Goal: Complete application form

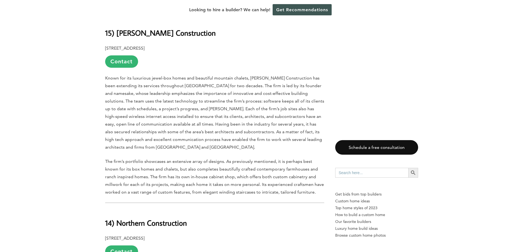
scroll to position [357, 0]
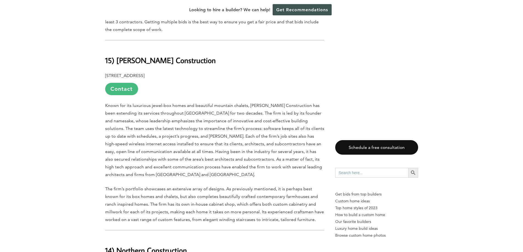
click at [117, 91] on link "Contact" at bounding box center [121, 89] width 33 height 12
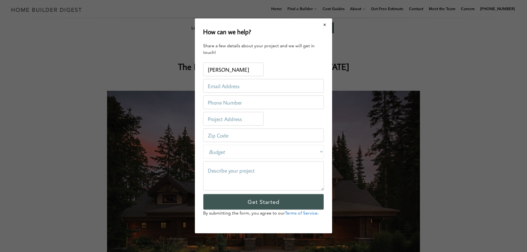
type input "[PERSON_NAME]"
click at [207, 87] on input "email" at bounding box center [263, 86] width 121 height 14
type input "[EMAIL_ADDRESS][DOMAIN_NAME]"
type input "[STREET_ADDRESS][PERSON_NAME]"
click at [226, 102] on input "tel" at bounding box center [263, 103] width 121 height 14
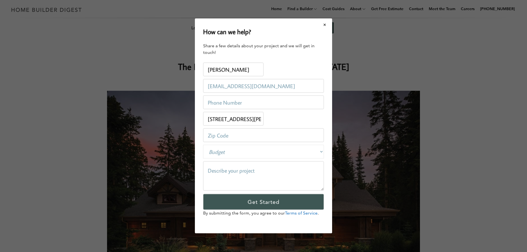
type input "7608991589"
drag, startPoint x: 258, startPoint y: 120, endPoint x: 205, endPoint y: 120, distance: 53.0
click at [205, 120] on input "[STREET_ADDRESS][PERSON_NAME]" at bounding box center [233, 119] width 60 height 14
click at [208, 135] on input "number" at bounding box center [263, 136] width 121 height 14
click at [320, 136] on input "-1" at bounding box center [263, 136] width 121 height 14
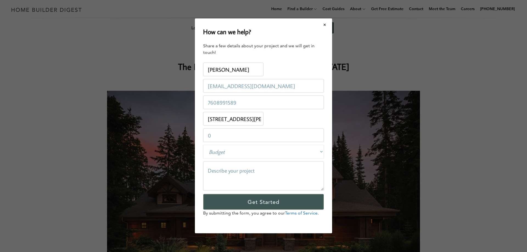
type input "0"
click at [319, 134] on input "0" at bounding box center [263, 136] width 121 height 14
type input "93727"
type input "1"
click at [319, 135] on input "1" at bounding box center [263, 136] width 121 height 14
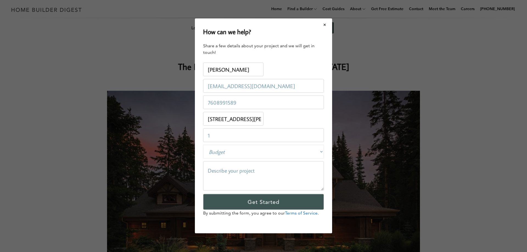
click at [216, 135] on input "1" at bounding box center [263, 136] width 121 height 14
type input "93727"
click at [213, 154] on select "Budget Less than $100,000 $100,000-$250,000 $250,000-$500,000 $500,000-$1 Milli…" at bounding box center [263, 152] width 121 height 14
select select "private"
click at [203, 145] on select "Budget Less than $100,000 $100,000-$250,000 $250,000-$500,000 $500,000-$1 Milli…" at bounding box center [263, 152] width 121 height 14
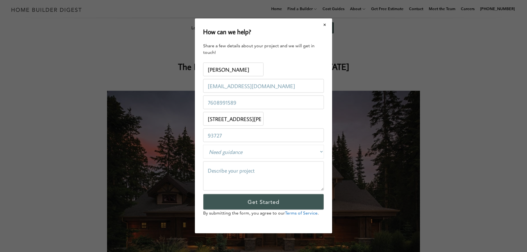
click at [210, 167] on textarea at bounding box center [263, 176] width 121 height 29
click at [288, 184] on textarea "We are looking into retirement - forever home. Wanting to move to [US_STATE] fr…" at bounding box center [263, 176] width 121 height 29
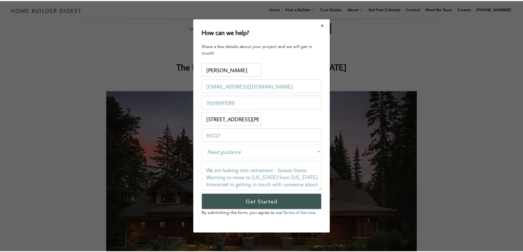
scroll to position [5, 0]
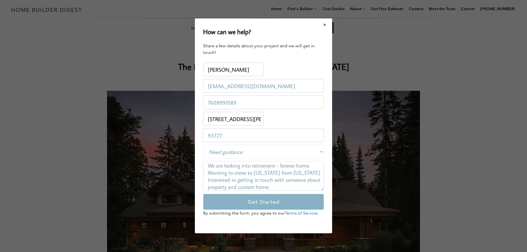
type textarea "We are looking into retirement - forever home. Wanting to move to [US_STATE] fr…"
click at [260, 204] on input "Get Started" at bounding box center [263, 202] width 121 height 16
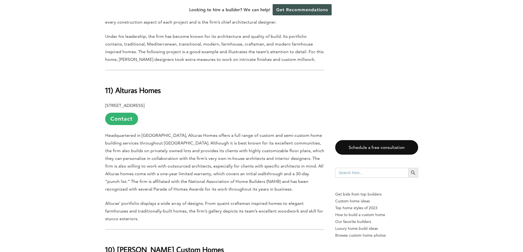
scroll to position [1016, 0]
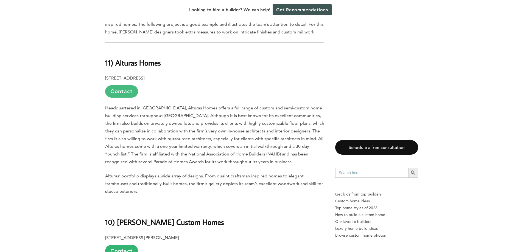
click at [129, 90] on link "Contact" at bounding box center [121, 91] width 33 height 12
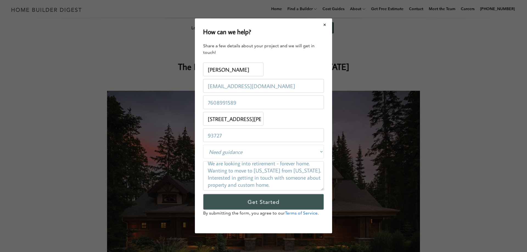
scroll to position [0, 0]
click at [307, 181] on textarea "We are looking into retirement - forever home. Wanting to move to [US_STATE] fr…" at bounding box center [263, 176] width 121 height 29
click at [326, 24] on button "Close modal" at bounding box center [325, 25] width 15 height 12
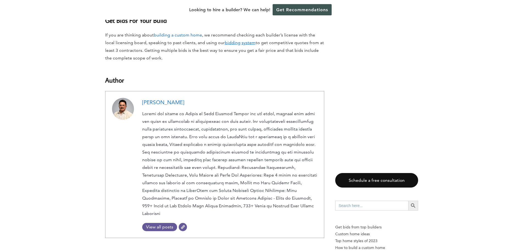
scroll to position [3185, 0]
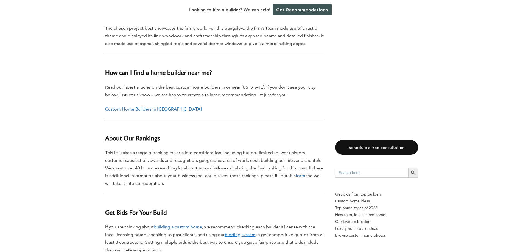
scroll to position [2938, 0]
